Goal: Navigation & Orientation: Find specific page/section

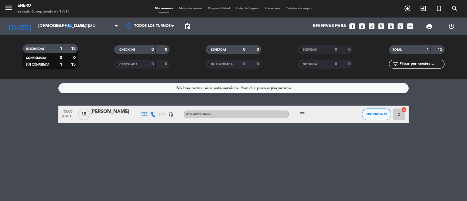
click at [190, 6] on div "Mis reservas Mapa de mesas Disponibilidad Lista de Espera Pre-acceso Tarjetas d…" at bounding box center [234, 8] width 164 height 5
click at [192, 8] on span "Mapa de mesas" at bounding box center [190, 8] width 29 height 3
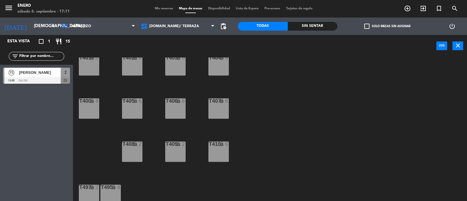
scroll to position [211, 0]
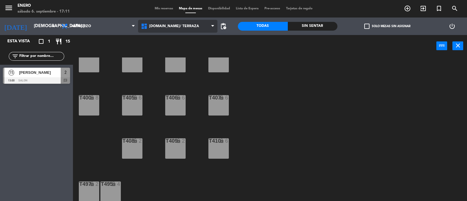
click at [202, 27] on span "[DOMAIN_NAME]/ TERRAZA" at bounding box center [178, 26] width 80 height 13
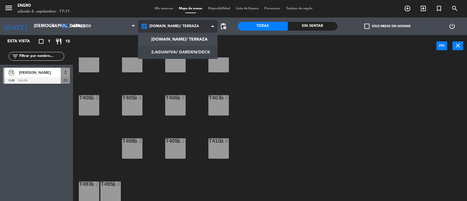
click at [194, 52] on ng-component "menu Enero sábado 6. septiembre - 17:11 Mis reservas Mapa de mesas Disponibilid…" at bounding box center [233, 101] width 467 height 202
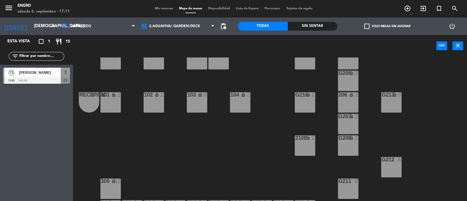
scroll to position [36, 0]
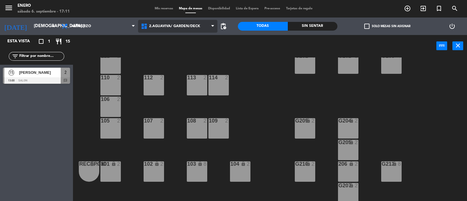
click at [191, 30] on span "2.AGUAVIVA/ GARDEN/DECK" at bounding box center [178, 26] width 80 height 13
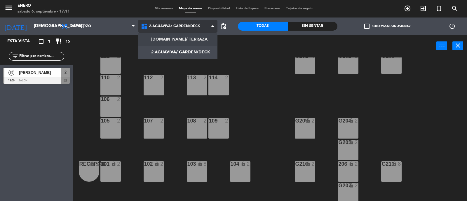
click at [190, 40] on ng-component "menu Enero sábado 6. septiembre - 17:11 Mis reservas Mapa de mesas Disponibilid…" at bounding box center [233, 101] width 467 height 202
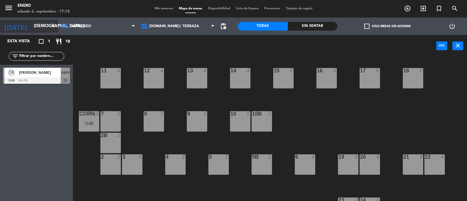
click at [44, 25] on input "[DEMOGRAPHIC_DATA] [DATE]" at bounding box center [59, 26] width 56 height 11
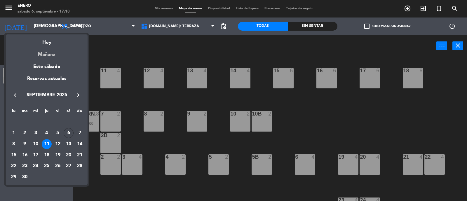
click at [57, 55] on div "Mañana" at bounding box center [47, 52] width 82 height 12
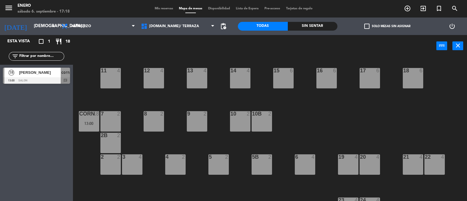
type input "dom. [DATE]"
